Goal: Information Seeking & Learning: Learn about a topic

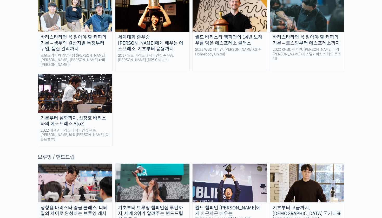
scroll to position [810, 0]
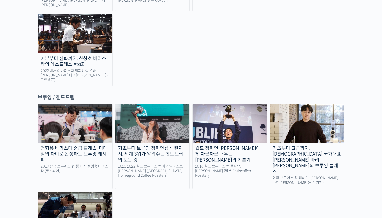
click at [155, 145] on div "기초부터 브루잉 챔피언십 루틴까지, 세계 3위가 알려주는 핸드드립의 모든 것" at bounding box center [152, 154] width 74 height 18
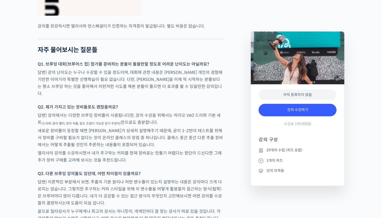
scroll to position [2138, 0]
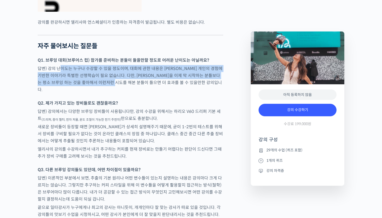
drag, startPoint x: 60, startPoint y: 50, endPoint x: 125, endPoint y: 64, distance: 66.9
click at [125, 65] on p "답변) 강의 난이도는 누구나 수강할 수 있을 정도이며, 대회에 관한 내용은 엘리샤 개인의 경험에 기반한 이야기라 특별한 선행학습이 필요 없습니…" at bounding box center [131, 79] width 186 height 28
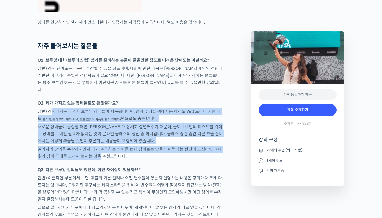
drag, startPoint x: 53, startPoint y: 84, endPoint x: 96, endPoint y: 129, distance: 62.9
click at [96, 146] on p "엘리샤의 강의를 수강하시면서 내가 추구하는 커피를 현재 장비로는 만들기 어렵다는 판단이 드신다면 그때 추가 장비 구매를 고려해 보시는 것을 추…" at bounding box center [131, 153] width 186 height 14
drag, startPoint x: 103, startPoint y: 129, endPoint x: 58, endPoint y: 84, distance: 64.0
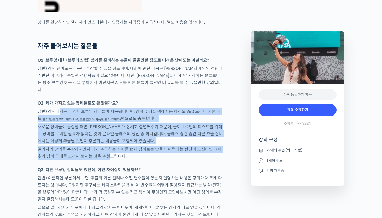
click at [58, 108] on p "답변) 강의에서는 다양한 브루잉 장비들이 사용됩니다만, 강의 수강을 위해서는 하리오 V60 드리퍼 기본 세트 (드리퍼, 종이 필터, 전자 저울…" at bounding box center [131, 115] width 186 height 14
drag, startPoint x: 50, startPoint y: 84, endPoint x: 107, endPoint y: 129, distance: 72.3
click at [107, 146] on p "엘리샤의 강의를 수강하시면서 내가 추구하는 커피를 현재 장비로는 만들기 어렵다는 판단이 드신다면 그때 추가 장비 구매를 고려해 보시는 것을 추…" at bounding box center [131, 153] width 186 height 14
drag, startPoint x: 107, startPoint y: 129, endPoint x: 51, endPoint y: 81, distance: 73.9
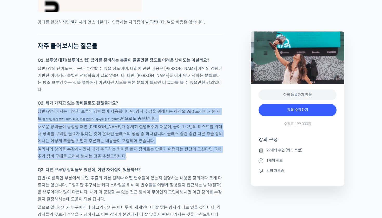
click at [51, 100] on p "Q2. 제가 가지고 있는 장비들로도 괜찮을까요?" at bounding box center [131, 103] width 186 height 7
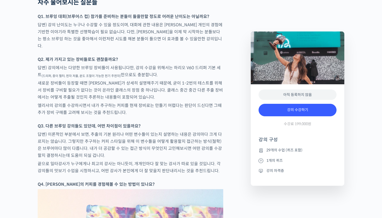
scroll to position [2182, 0]
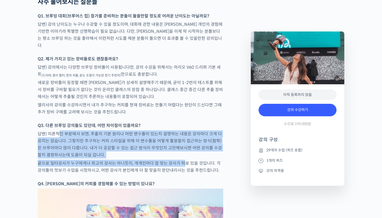
drag, startPoint x: 60, startPoint y: 105, endPoint x: 182, endPoint y: 138, distance: 126.7
click at [182, 160] on p "끝으로 일타강사가 누구에게나 최고의 강사는 아니듯이, 개개인마다 잘 맞는 강사가 따로 있을 것입니다. 각 강의들의 맛보기 수업을 시청하시고, …" at bounding box center [131, 167] width 186 height 14
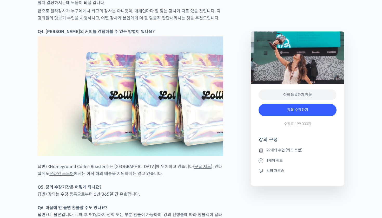
scroll to position [2331, 0]
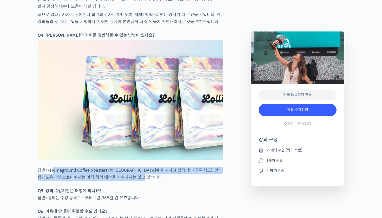
drag, startPoint x: 51, startPoint y: 144, endPoint x: 122, endPoint y: 149, distance: 71.2
click at [122, 167] on p "답변) <Homeground Coffee Roasters>는 싱가포르 시내에 위치하고 있습니다( 구글 지도 ). 안타깝게도 온라인 스토어 에서…" at bounding box center [131, 174] width 186 height 14
drag, startPoint x: 117, startPoint y: 150, endPoint x: 56, endPoint y: 143, distance: 61.3
click at [56, 167] on p "답변) <Homeground Coffee Roasters>는 싱가포르 시내에 위치하고 있습니다( 구글 지도 ). 안타깝게도 온라인 스토어 에서…" at bounding box center [131, 174] width 186 height 14
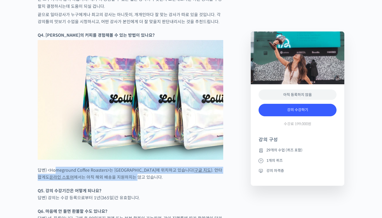
click at [56, 167] on p "답변) <Homeground Coffee Roasters>는 싱가포르 시내에 위치하고 있습니다( 구글 지도 ). 안타깝게도 온라인 스토어 에서…" at bounding box center [131, 174] width 186 height 14
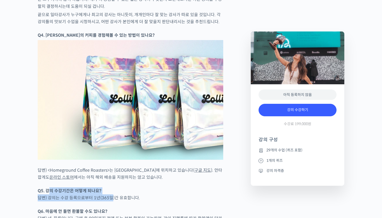
drag, startPoint x: 50, startPoint y: 164, endPoint x: 111, endPoint y: 172, distance: 61.3
click at [111, 187] on p "Q5. 강의 수강기간은 어떻게 되나요? 답변) 강의는 수강 등록으로부터 1년(365일)간 유효합니다." at bounding box center [131, 194] width 186 height 14
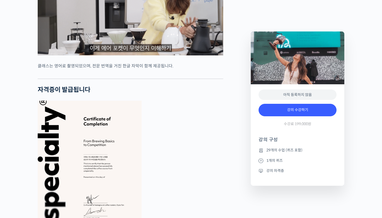
scroll to position [1464, 0]
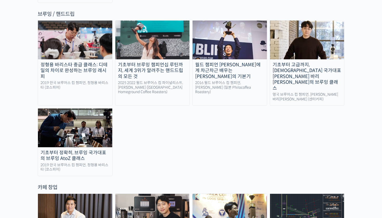
scroll to position [830, 0]
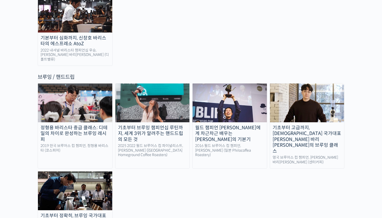
click at [160, 125] on div "기초부터 브루잉 챔피언십 루틴까지, 세계 3위가 알려주는 핸드드립의 모든 것" at bounding box center [152, 134] width 74 height 18
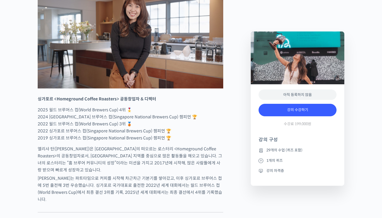
scroll to position [312, 0]
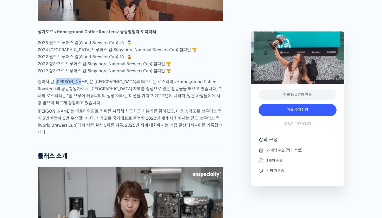
drag, startPoint x: 56, startPoint y: 101, endPoint x: 74, endPoint y: 101, distance: 17.7
click at [74, 101] on p "엘리샤 탄(Elysia Tan)은 싱가포르의 떠오르는 로스터리 <Homeground Coffee Roasters>의 공동창업자로서, 아시아 지…" at bounding box center [131, 92] width 186 height 28
copy p "[PERSON_NAME]"
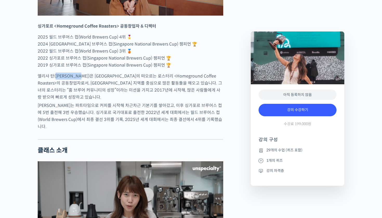
scroll to position [155, 0]
